Goal: Task Accomplishment & Management: Complete application form

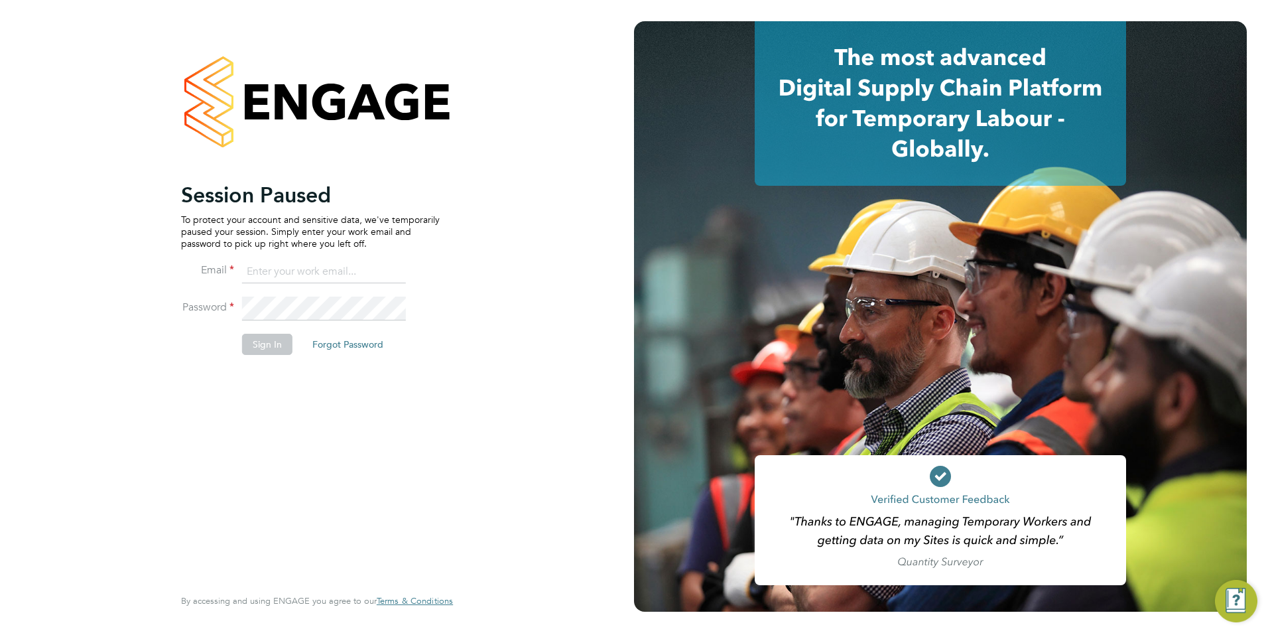
type input "billy.McNamara@regensolutions.co.uk"
click at [269, 348] on button "Sign In" at bounding box center [267, 344] width 50 height 21
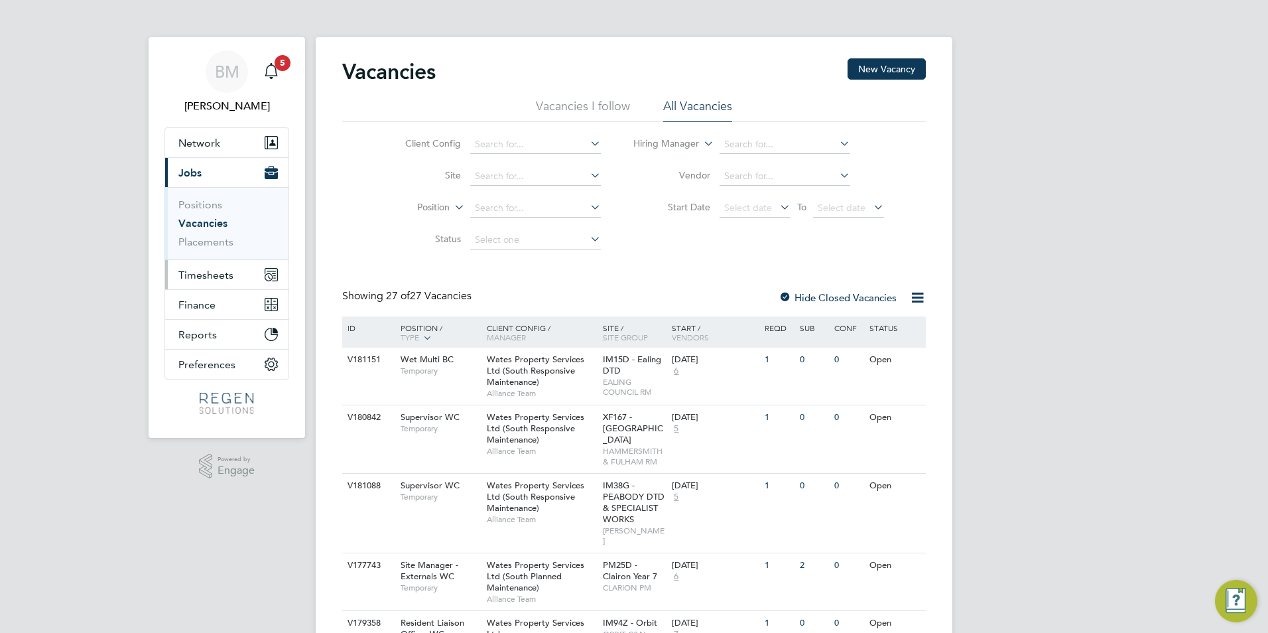
click at [206, 275] on span "Timesheets" at bounding box center [205, 275] width 55 height 13
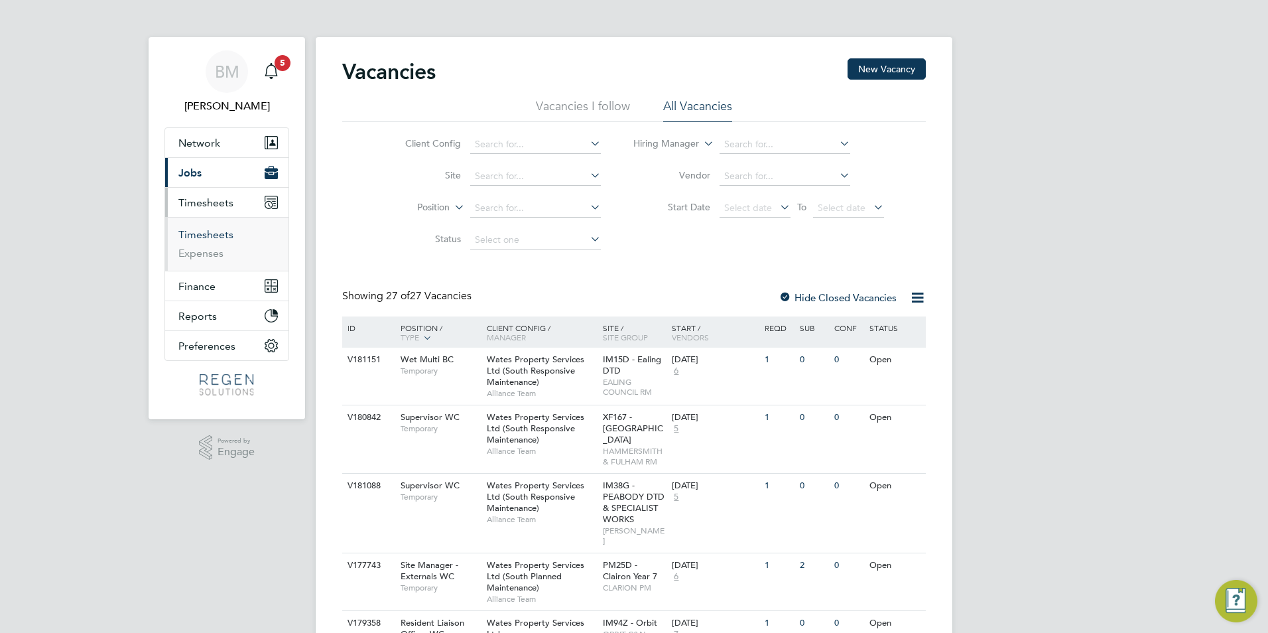
click at [197, 229] on link "Timesheets" at bounding box center [205, 234] width 55 height 13
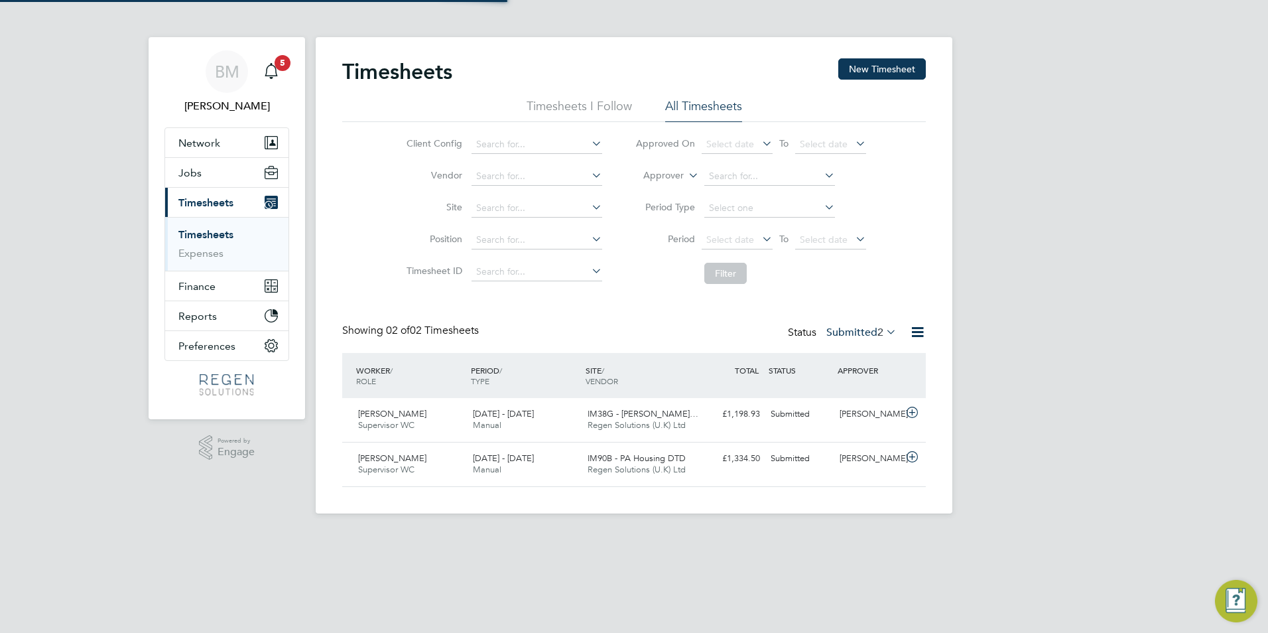
scroll to position [34, 115]
click at [864, 68] on button "New Timesheet" at bounding box center [882, 68] width 88 height 21
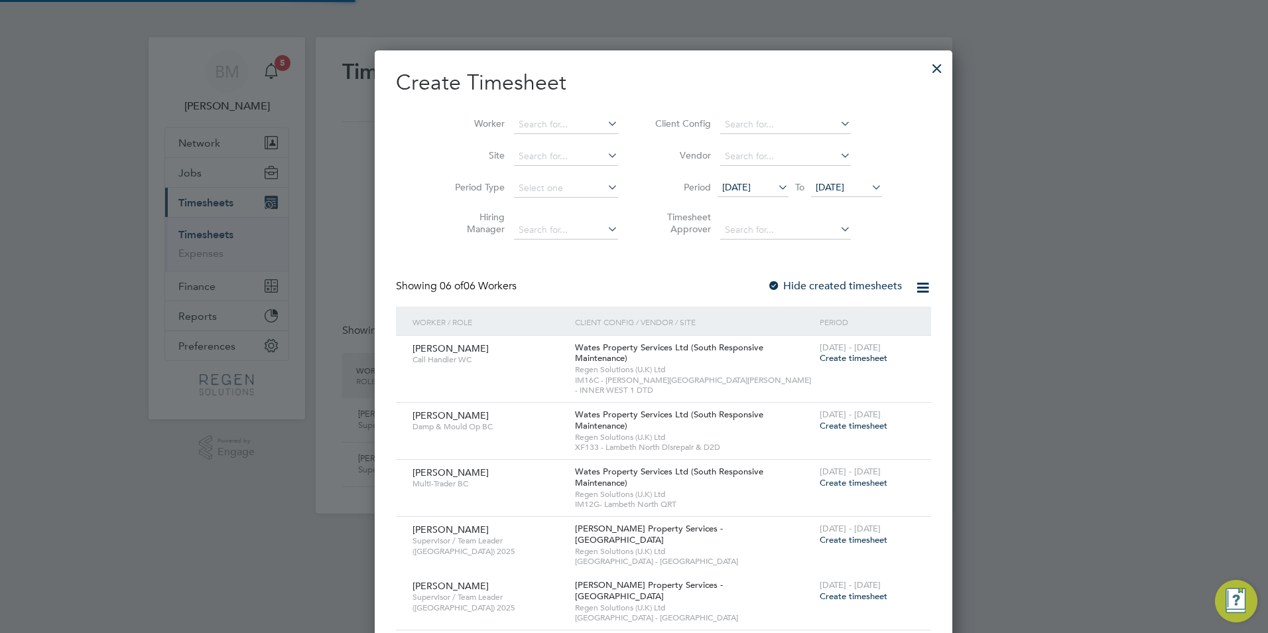
scroll to position [726, 519]
click at [491, 110] on li "Worker" at bounding box center [531, 125] width 206 height 32
click at [514, 122] on input at bounding box center [566, 124] width 104 height 19
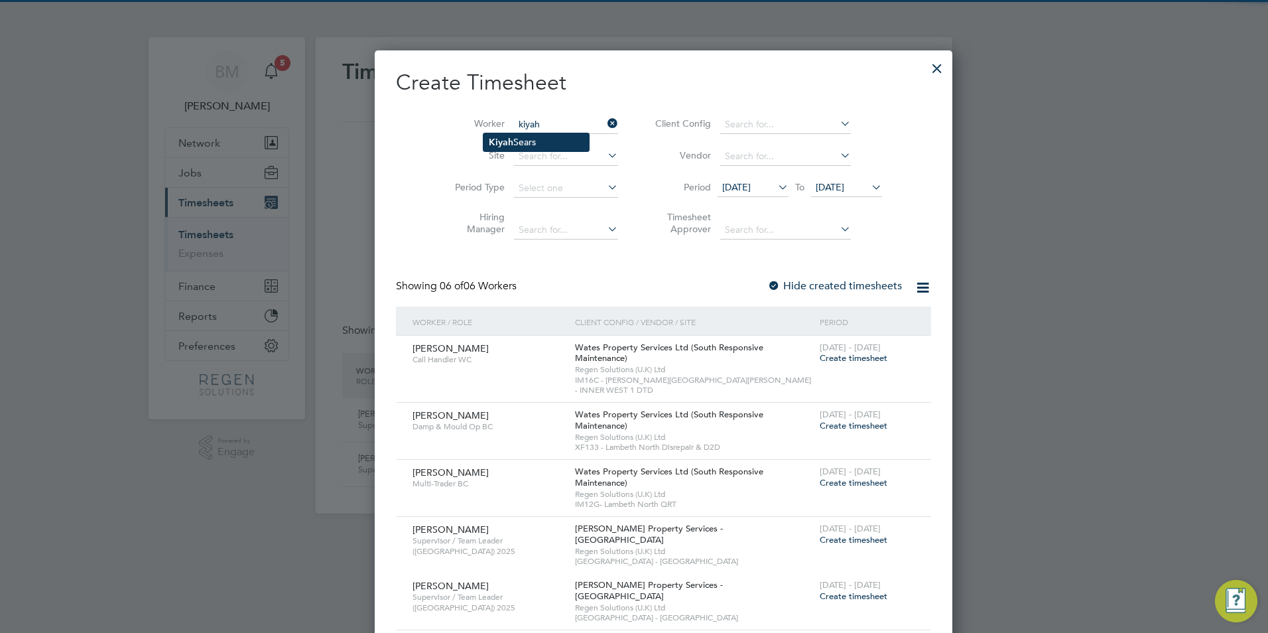
click at [518, 145] on li "Kiyah Sears" at bounding box center [535, 142] width 105 height 18
type input "Kiyah Sears"
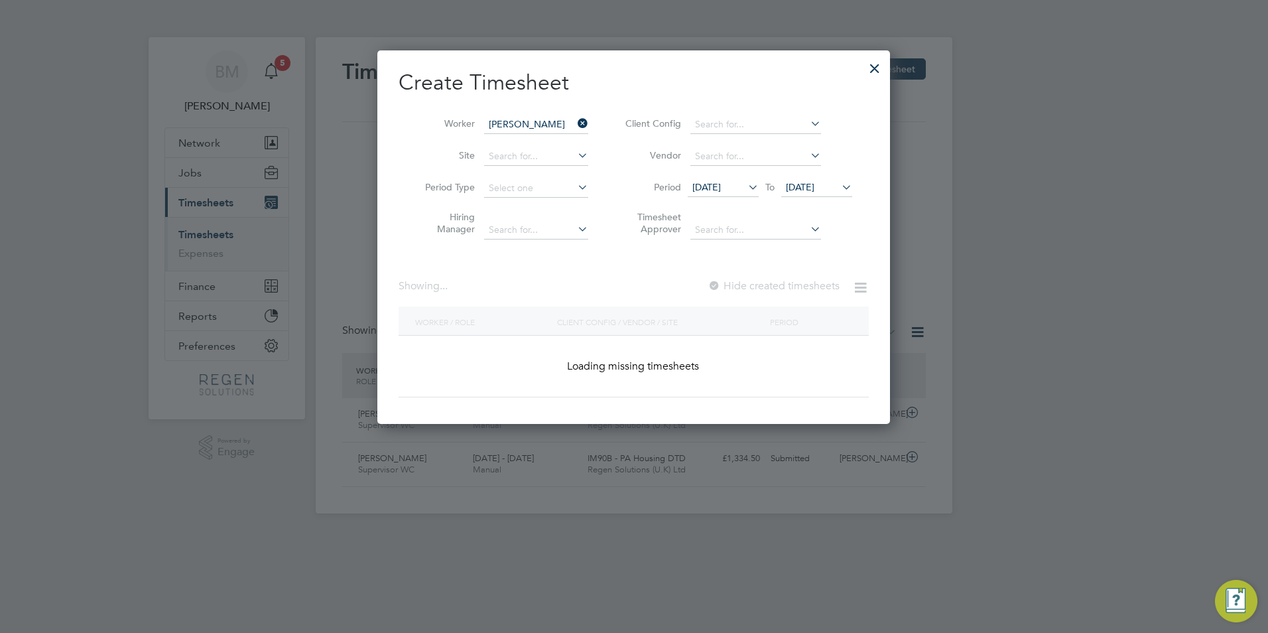
scroll to position [405, 513]
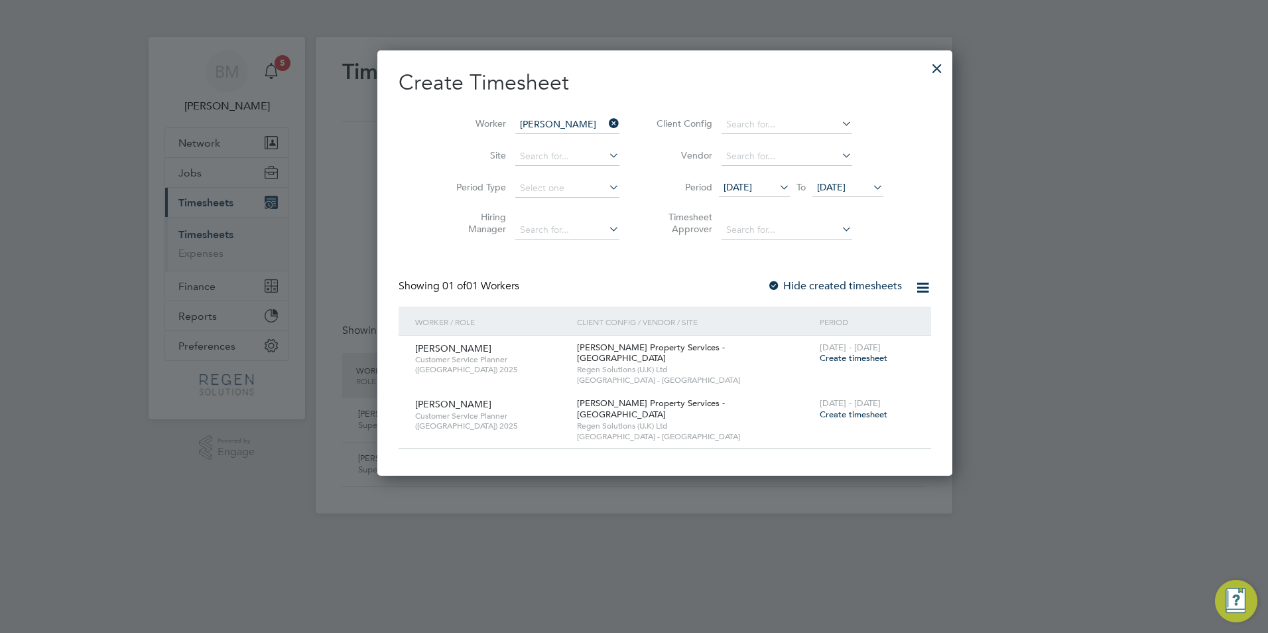
click at [820, 359] on span "Create timesheet" at bounding box center [854, 357] width 68 height 11
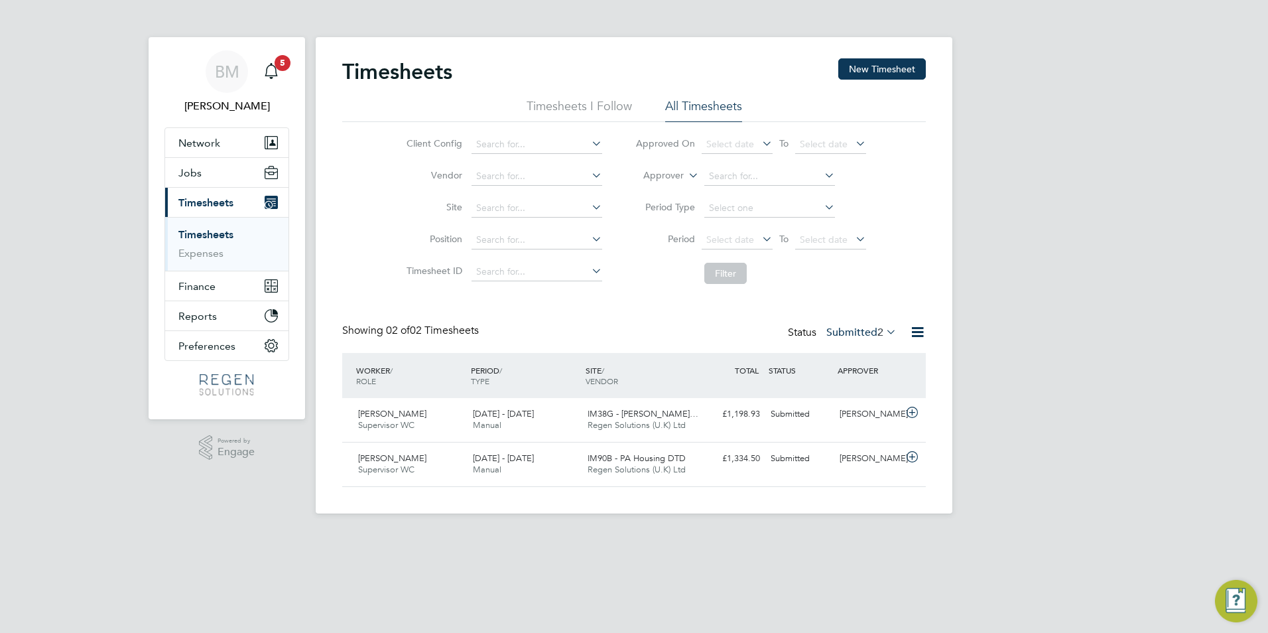
scroll to position [34, 115]
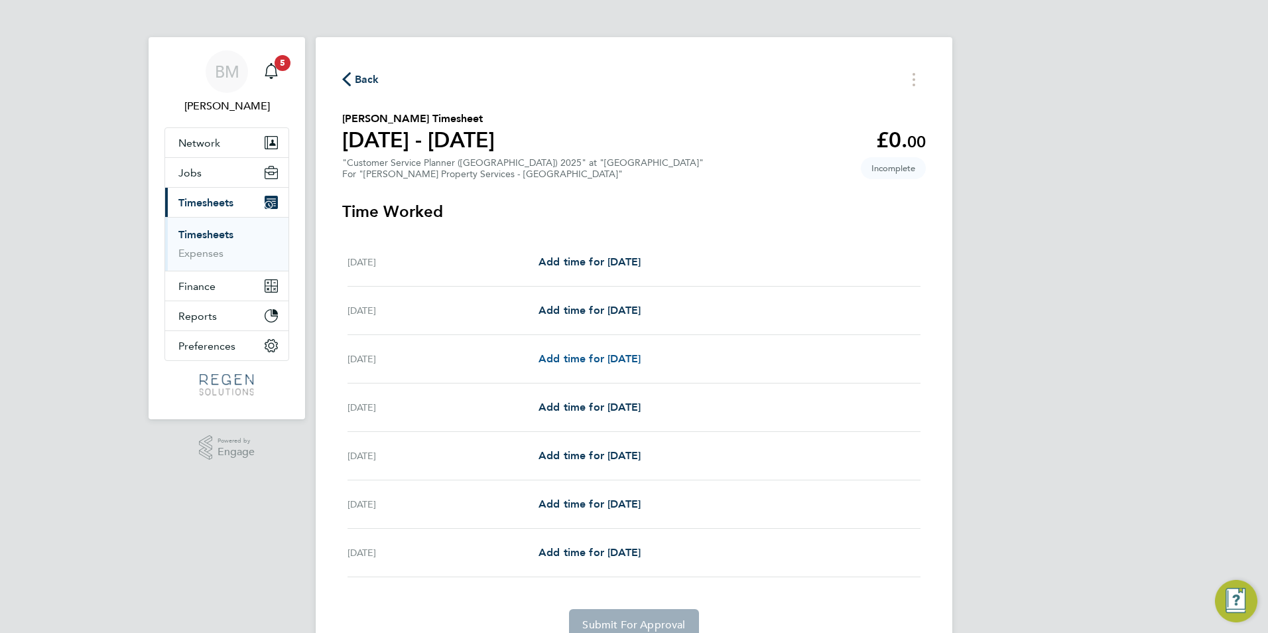
click at [578, 351] on link "Add time for Mon 15 Sep" at bounding box center [590, 359] width 102 height 16
select select "60"
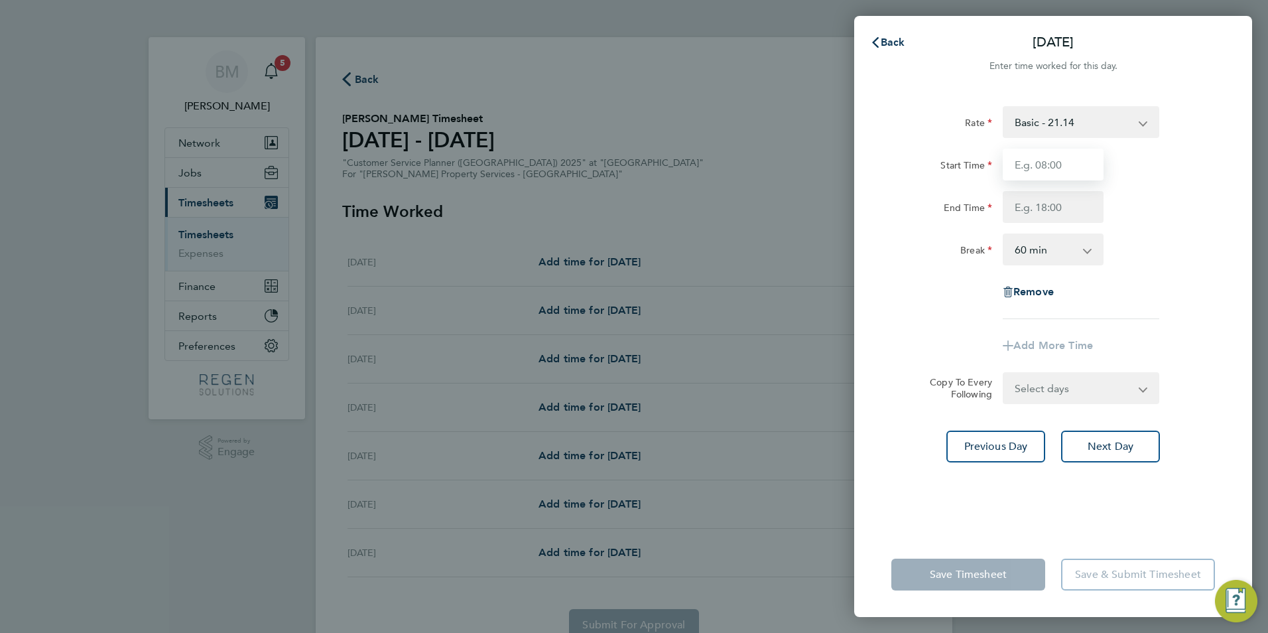
click at [1048, 157] on input "Start Time" at bounding box center [1053, 165] width 101 height 32
type input "08:00"
click at [1050, 209] on input "End Time" at bounding box center [1053, 207] width 101 height 32
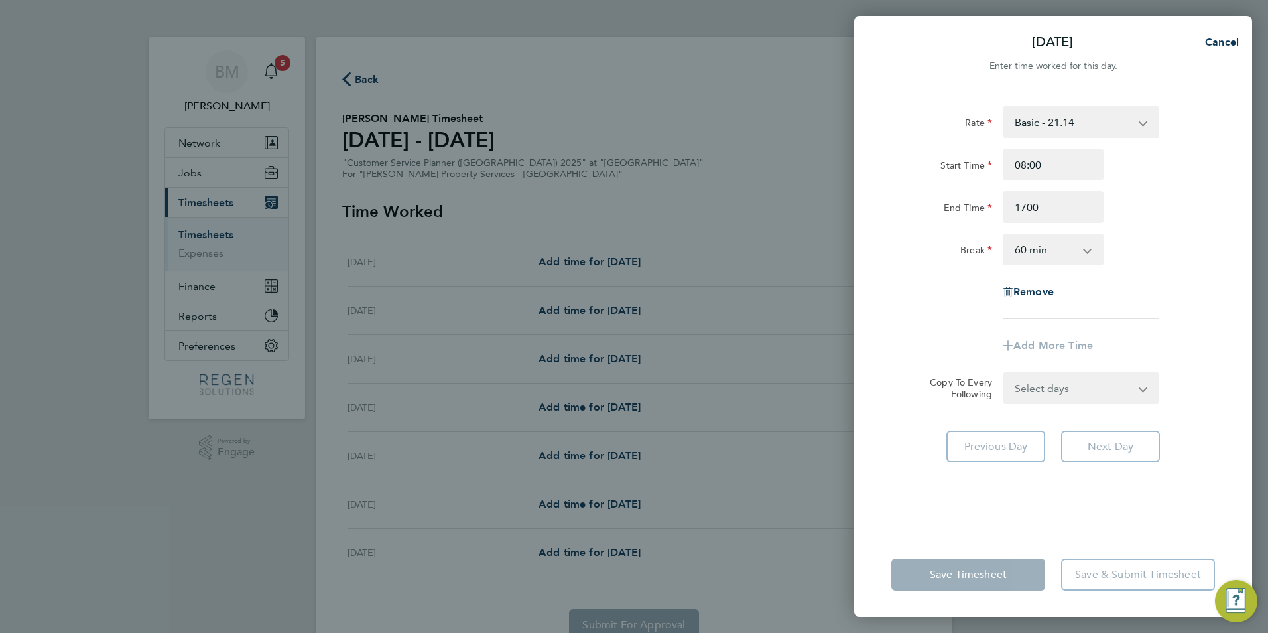
type input "17:00"
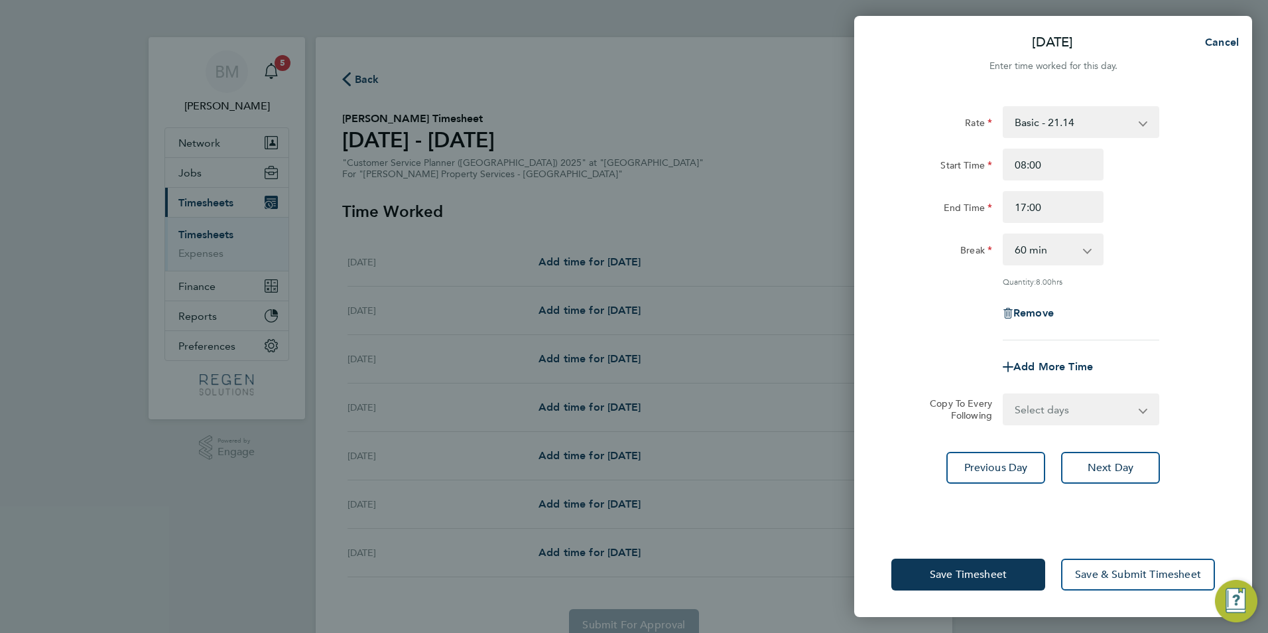
click at [1185, 297] on div "Remove" at bounding box center [1053, 313] width 334 height 32
click at [1118, 580] on span "Save & Submit Timesheet" at bounding box center [1138, 574] width 126 height 13
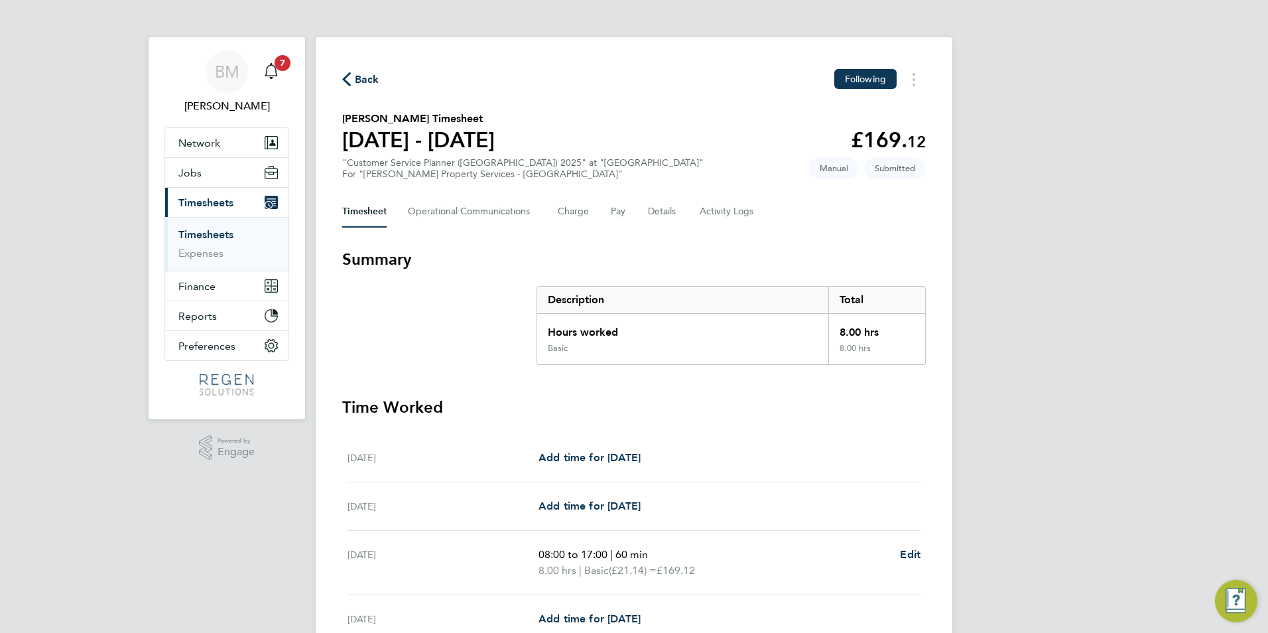
click at [185, 228] on link "Timesheets" at bounding box center [205, 234] width 55 height 13
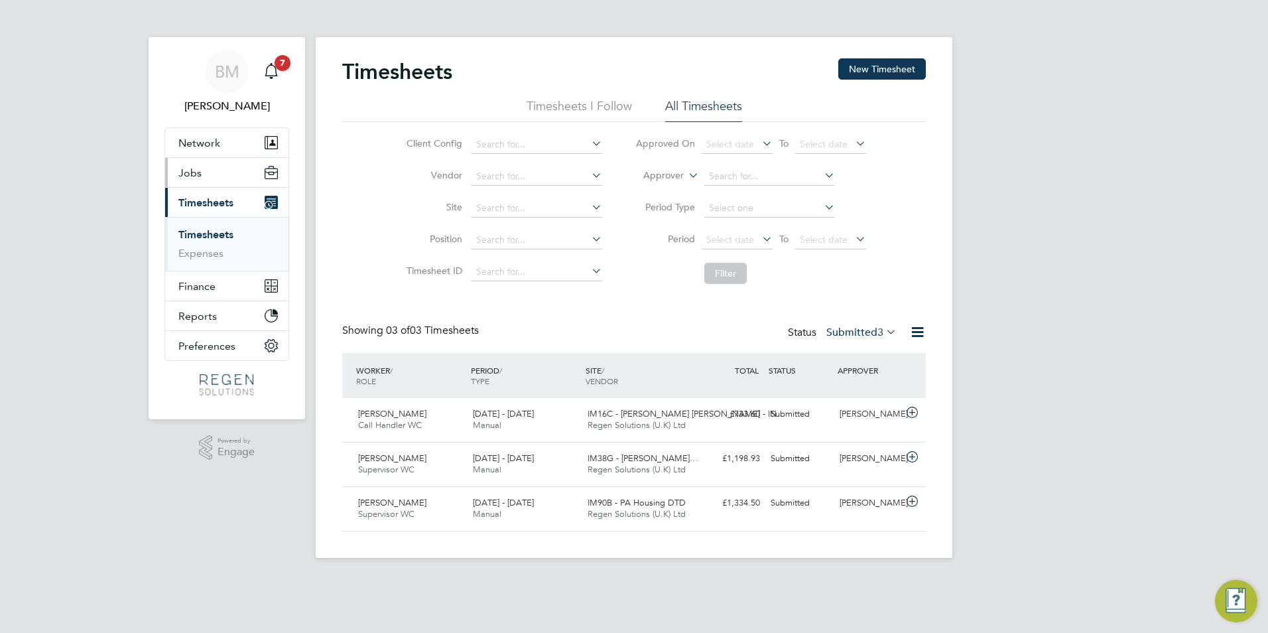
click at [220, 164] on button "Jobs" at bounding box center [226, 172] width 123 height 29
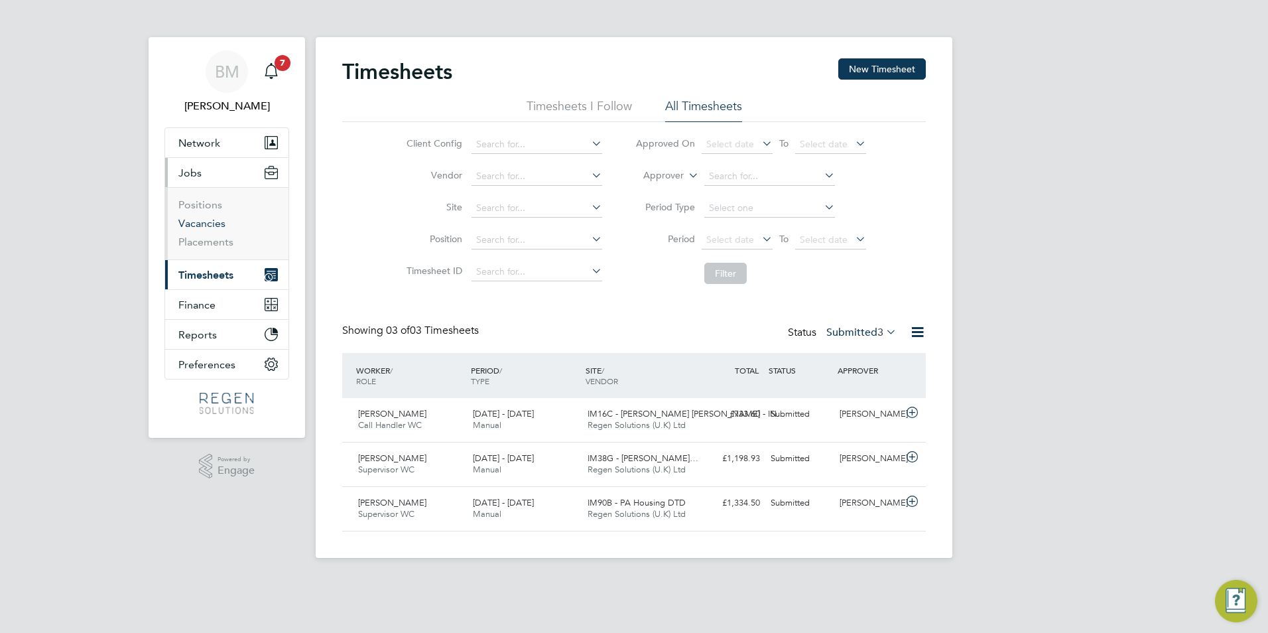
click at [220, 222] on link "Vacancies" at bounding box center [201, 223] width 47 height 13
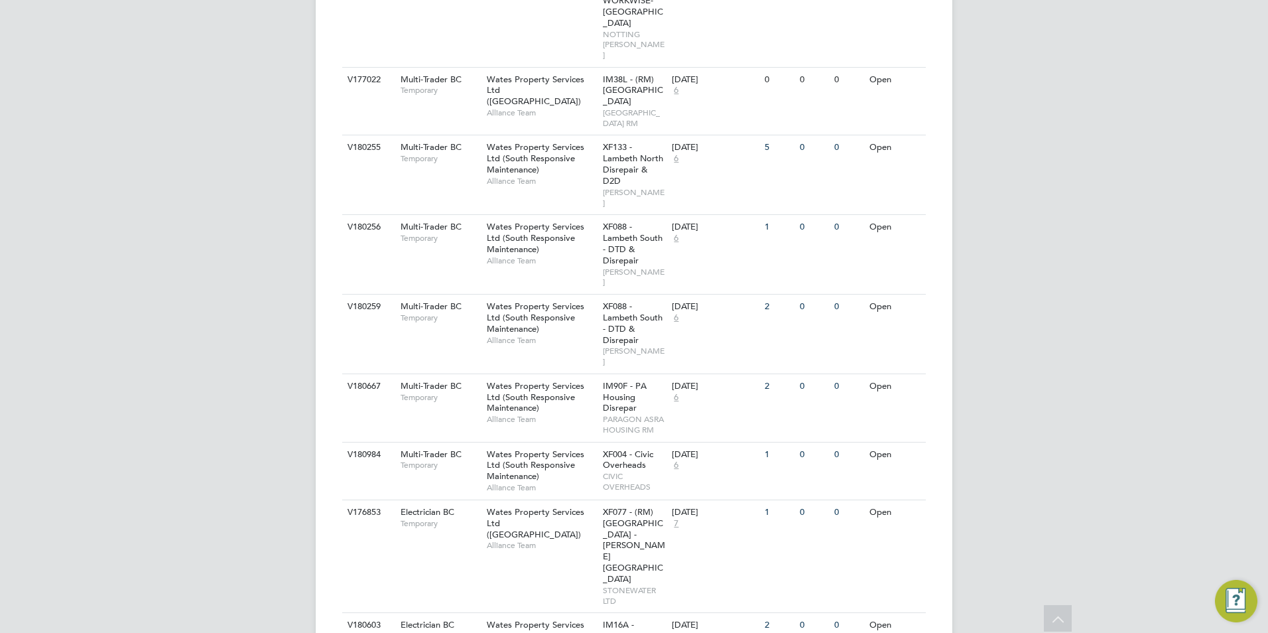
scroll to position [1557, 0]
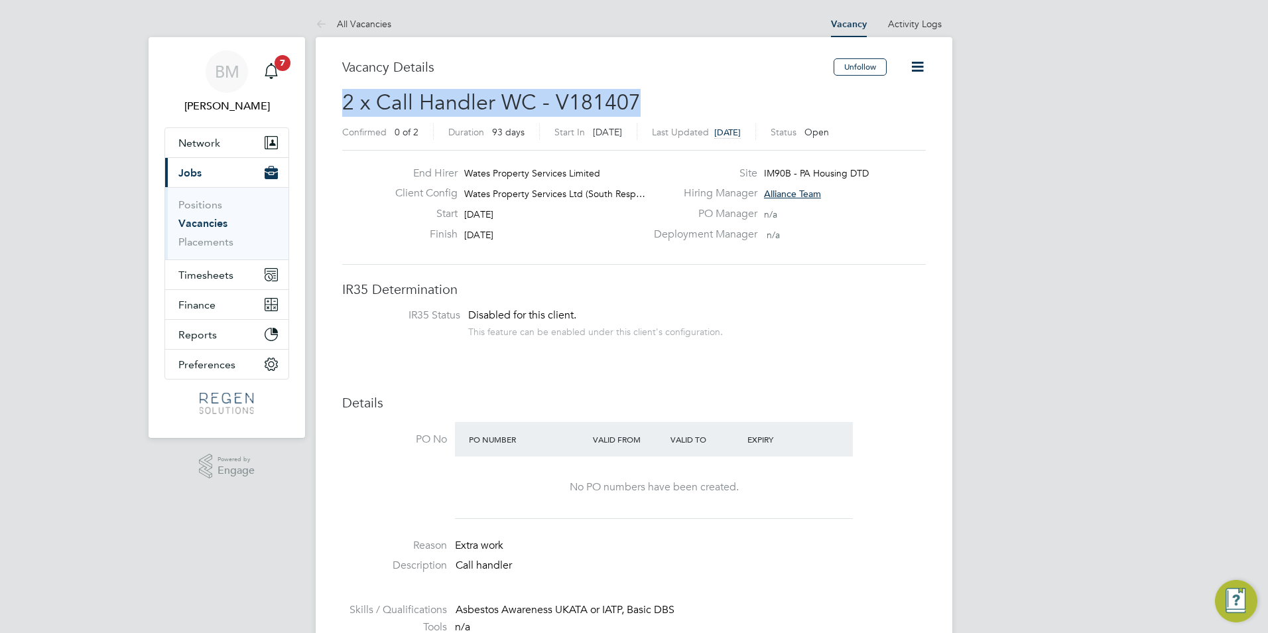
drag, startPoint x: 654, startPoint y: 106, endPoint x: 326, endPoint y: 112, distance: 327.7
drag, startPoint x: 326, startPoint y: 112, endPoint x: 424, endPoint y: 96, distance: 98.9
copy span "2 x Call Handler WC - V181407"
